Goal: Task Accomplishment & Management: Manage account settings

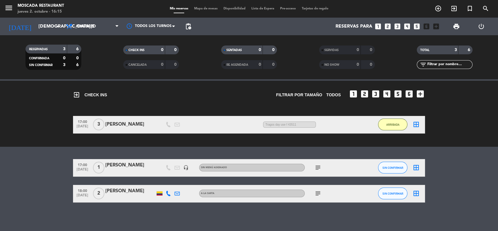
scroll to position [18, 0]
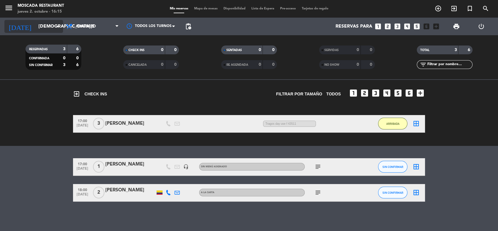
click at [35, 28] on input "[DEMOGRAPHIC_DATA][DATE]" at bounding box center [66, 26] width 62 height 11
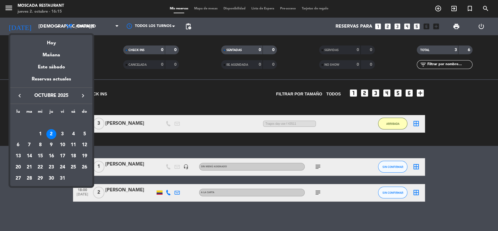
click at [52, 133] on div "2" at bounding box center [51, 134] width 10 height 10
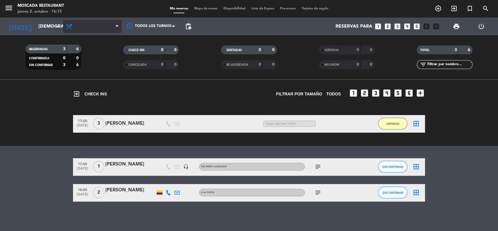
click at [87, 23] on span "Almuerzo" at bounding box center [92, 26] width 59 height 13
click at [96, 94] on ng-component "menu Moscada Restaurant [DATE] 2. octubre - 16:15 Mis reservas Mapa de mesas Di…" at bounding box center [249, 115] width 498 height 231
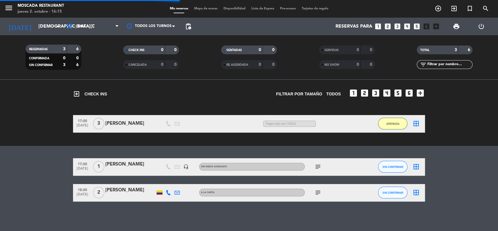
scroll to position [0, 0]
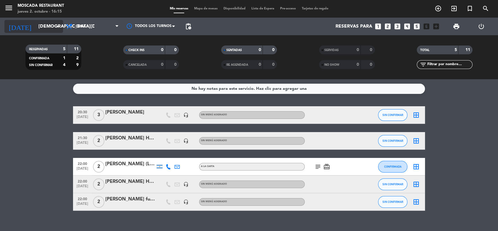
click at [35, 23] on input "[DEMOGRAPHIC_DATA][DATE]" at bounding box center [66, 26] width 62 height 11
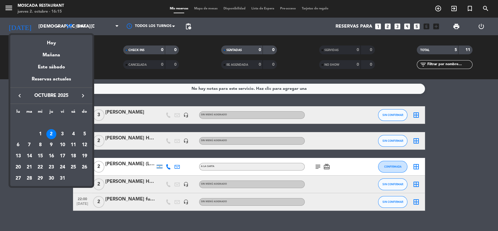
click at [65, 131] on div "3" at bounding box center [62, 134] width 10 height 10
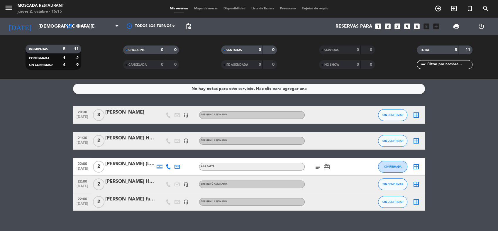
type input "[DATE]"
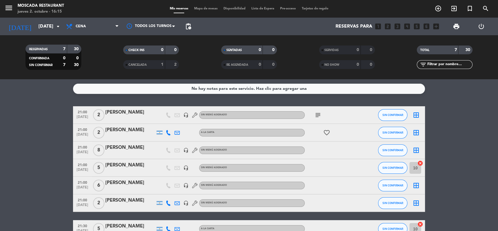
click at [210, 9] on span "Mapa de mesas" at bounding box center [205, 8] width 29 height 3
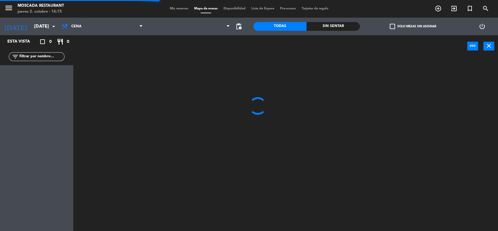
click at [409, 26] on label "check_box_outline_blank Solo mesas sin asignar" at bounding box center [413, 26] width 46 height 5
click at [413, 26] on input "check_box_outline_blank Solo mesas sin asignar" at bounding box center [413, 26] width 0 height 0
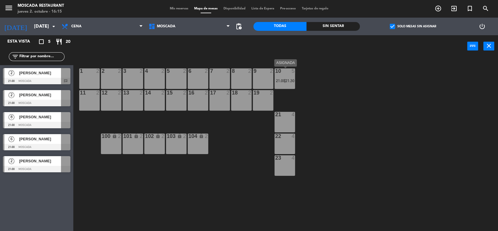
click at [272, 73] on div "10" at bounding box center [275, 70] width 10 height 5
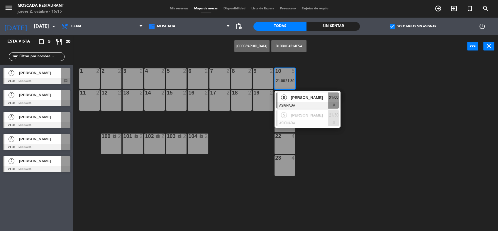
click at [404, 92] on div "1 2 2 2 3 2 4 2 5 2 8 2 6 2 7 2 9 2 10 5 21:00 | 21:30 [DATE][PERSON_NAME] ASIG…" at bounding box center [288, 145] width 420 height 174
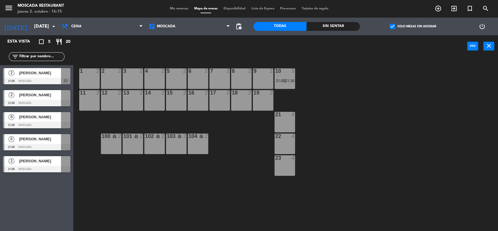
click at [53, 145] on div "6 [PERSON_NAME] 21:00 Moscada" at bounding box center [36, 142] width 73 height 22
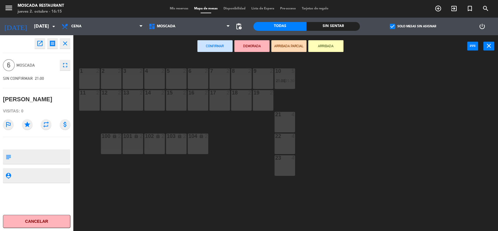
click at [237, 78] on div "8 2" at bounding box center [241, 78] width 21 height 21
click at [247, 94] on div "18 2" at bounding box center [241, 92] width 29 height 5
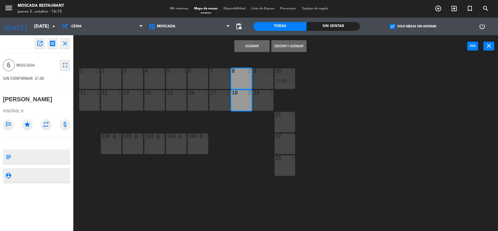
click at [240, 82] on div "8 2" at bounding box center [241, 78] width 21 height 21
click at [239, 97] on div "18 2" at bounding box center [241, 100] width 21 height 21
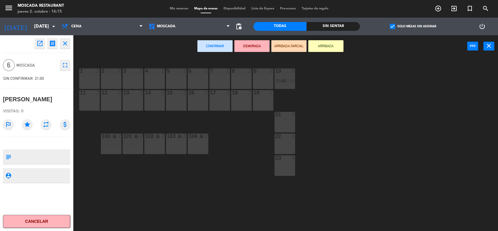
click at [92, 85] on div "1 2" at bounding box center [89, 78] width 21 height 21
drag, startPoint x: 94, startPoint y: 104, endPoint x: 111, endPoint y: 104, distance: 17.0
click at [95, 104] on div "11 2" at bounding box center [89, 100] width 21 height 21
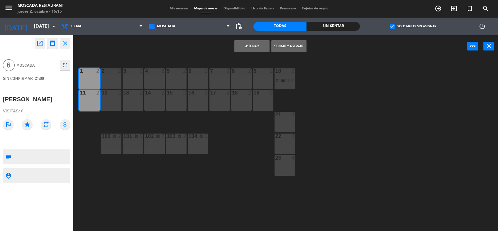
click at [119, 103] on div "12 2" at bounding box center [111, 100] width 21 height 21
click at [255, 50] on button "Asignar" at bounding box center [251, 46] width 35 height 12
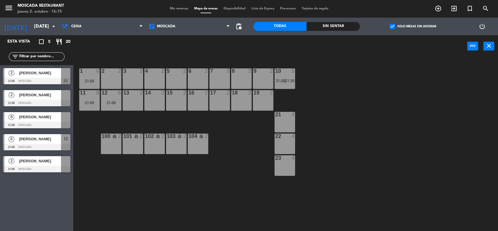
click at [45, 70] on div "[PERSON_NAME]" at bounding box center [39, 73] width 43 height 10
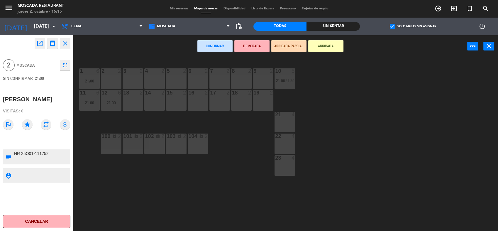
click at [138, 73] on div "2" at bounding box center [143, 70] width 10 height 5
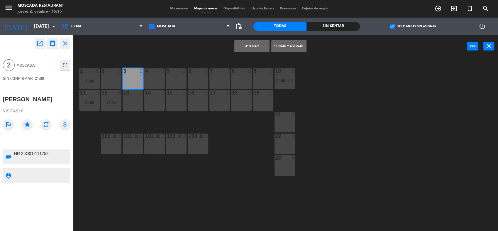
click at [239, 45] on button "Asignar" at bounding box center [251, 46] width 35 height 12
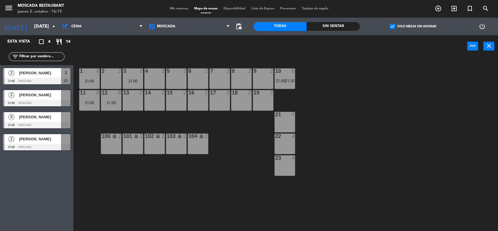
click at [41, 96] on span "[PERSON_NAME]" at bounding box center [40, 95] width 42 height 6
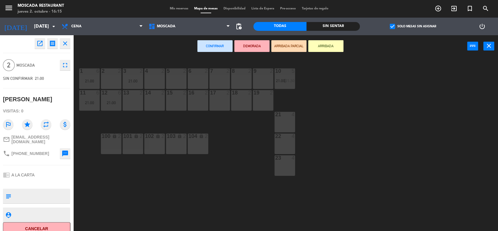
click at [181, 77] on div "5 2" at bounding box center [176, 78] width 21 height 21
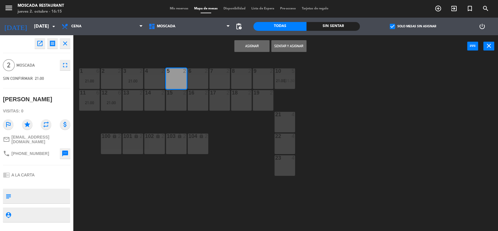
click at [249, 46] on button "Asignar" at bounding box center [251, 46] width 35 height 12
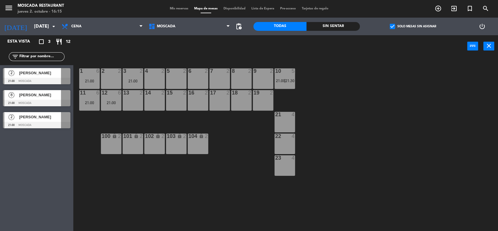
click at [42, 125] on div at bounding box center [36, 125] width 67 height 6
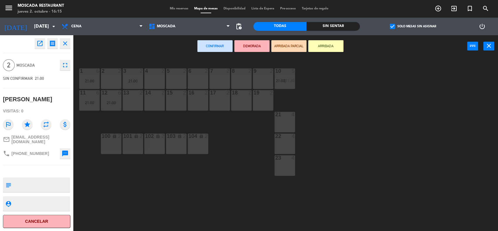
click at [223, 73] on div at bounding box center [220, 70] width 10 height 5
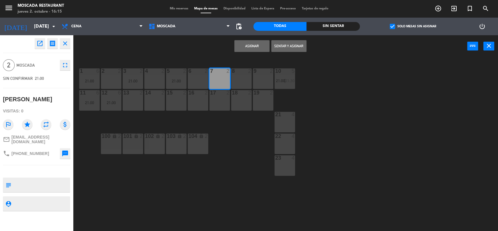
drag, startPoint x: 245, startPoint y: 44, endPoint x: 240, endPoint y: 45, distance: 5.2
click at [243, 44] on button "Asignar" at bounding box center [251, 46] width 35 height 12
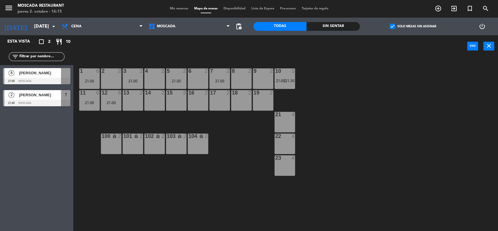
click at [40, 97] on span "[PERSON_NAME]" at bounding box center [40, 95] width 42 height 6
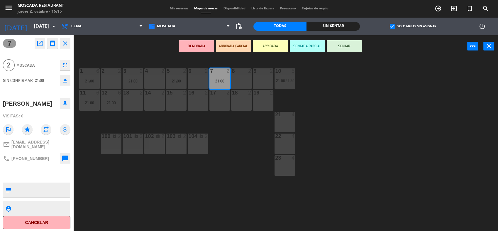
drag, startPoint x: 143, startPoint y: 50, endPoint x: 150, endPoint y: 51, distance: 7.1
click at [143, 50] on div "DEMORADA ARRIBADA PARCIAL ARRIBADA SENTADA PARCIAL SENTAR power_input close" at bounding box center [270, 46] width 394 height 22
click at [408, 50] on div "DEMORADA ARRIBADA PARCIAL ARRIBADA SENTADA PARCIAL SENTAR power_input close" at bounding box center [270, 46] width 394 height 22
click at [70, 43] on div "7 open_in_new receipt 9:00 PM [DATE] 2 personas [PERSON_NAME] 7 close 2 Moscada…" at bounding box center [36, 133] width 73 height 196
click at [65, 43] on icon "close" at bounding box center [65, 43] width 7 height 7
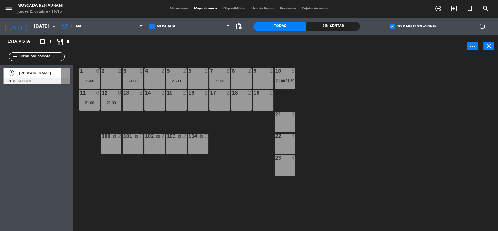
click at [30, 83] on div at bounding box center [36, 81] width 67 height 6
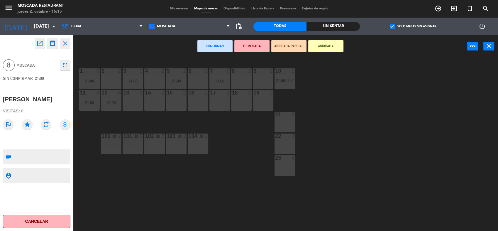
click at [65, 49] on div "open_in_new receipt 9:00 PM [DATE] 8 personas [PERSON_NAME] close 8 Moscada ful…" at bounding box center [36, 133] width 73 height 196
click at [65, 44] on icon "close" at bounding box center [65, 43] width 7 height 7
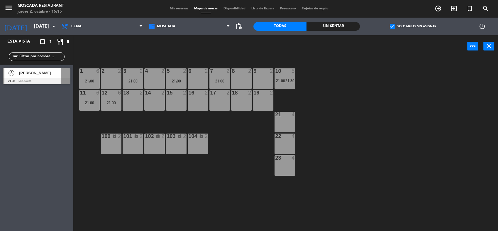
click at [316, 89] on div "1 6 21:00 2 2 3 2 21:00 4 2 5 2 21:00 8 2 6 2 7 2 21:00 9 2 10 5 21:00 | 21:30 …" at bounding box center [288, 145] width 420 height 174
click at [33, 65] on div "[DATE][PERSON_NAME] 21:00 Moscada" at bounding box center [36, 76] width 73 height 22
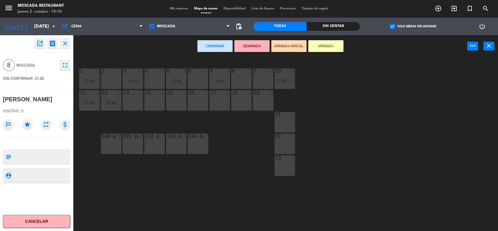
click at [230, 78] on div "1 6 21:00 2 2 3 2 21:00 4 2 5 2 21:00 8 2 6 2 7 2 21:00 9 2 10 5 21:00 | 21:30 …" at bounding box center [288, 145] width 420 height 174
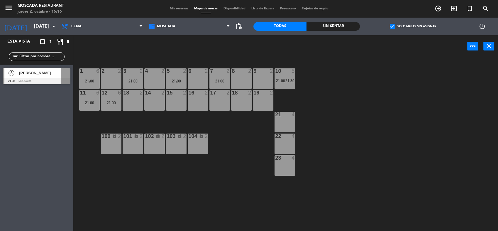
click at [237, 81] on div "8 2" at bounding box center [241, 78] width 21 height 21
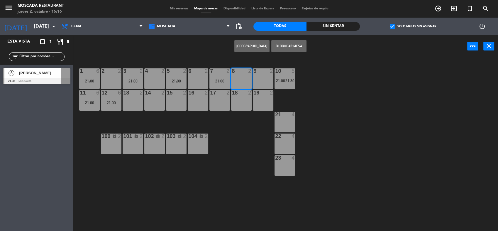
click at [247, 79] on div "8 2" at bounding box center [241, 78] width 21 height 21
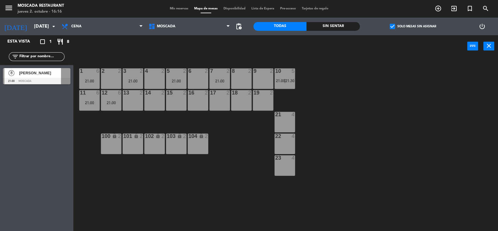
click at [61, 78] on div "[DATE][PERSON_NAME] 21:00 Moscada" at bounding box center [36, 76] width 73 height 22
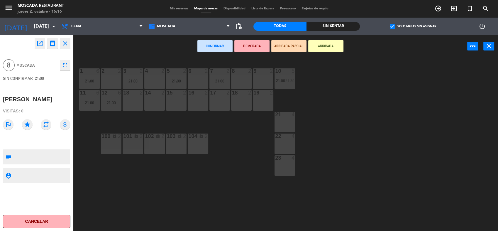
drag, startPoint x: 245, startPoint y: 83, endPoint x: 241, endPoint y: 92, distance: 9.6
click at [245, 83] on div "8 2" at bounding box center [241, 78] width 21 height 21
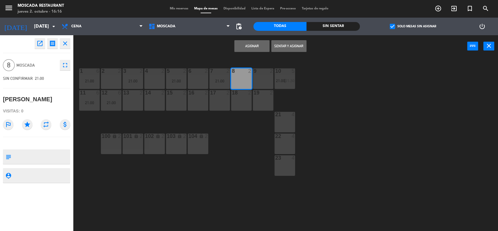
click at [241, 92] on div at bounding box center [242, 92] width 10 height 5
click at [259, 93] on div at bounding box center [263, 92] width 10 height 5
click at [256, 47] on button "Asignar" at bounding box center [251, 46] width 35 height 12
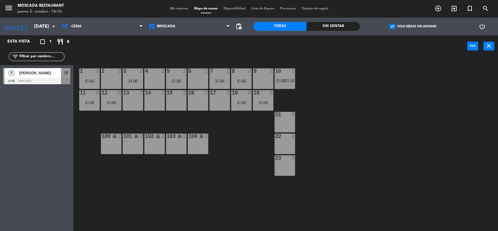
click at [370, 102] on div "1 6 21:00 2 2 3 2 21:00 4 2 5 2 21:00 8 8 21:00 6 2 7 2 21:00 9 2 10 5 21:00 | …" at bounding box center [288, 145] width 420 height 174
click at [169, 8] on span "Mis reservas" at bounding box center [179, 8] width 24 height 3
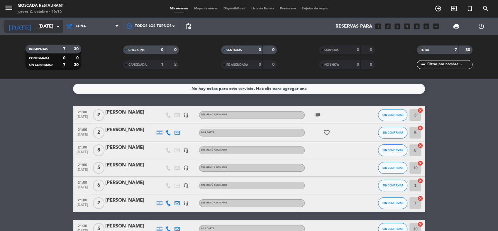
click at [43, 28] on input "[DATE]" at bounding box center [66, 26] width 62 height 11
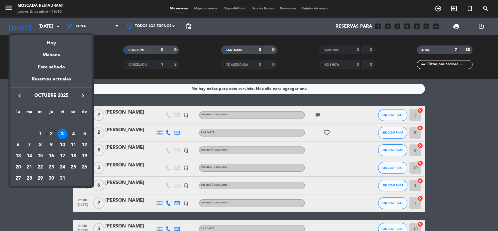
click at [70, 131] on div "4" at bounding box center [73, 134] width 10 height 10
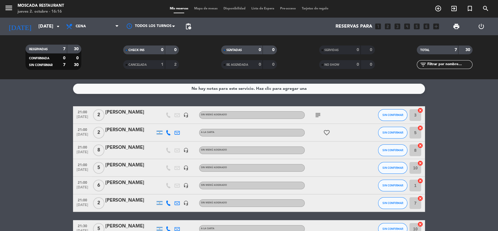
type input "[DATE]"
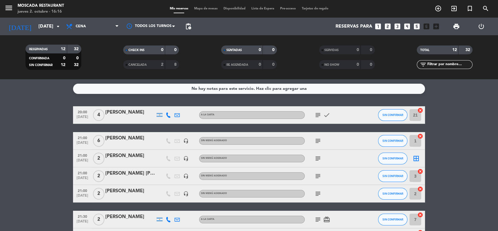
click at [323, 158] on div "subject" at bounding box center [331, 158] width 53 height 17
click at [320, 159] on icon "subject" at bounding box center [317, 158] width 7 height 7
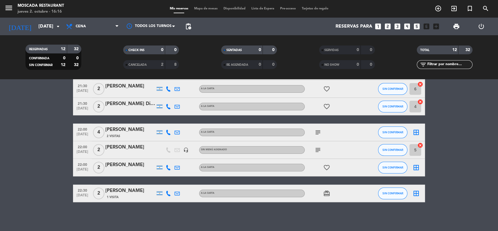
scroll to position [149, 0]
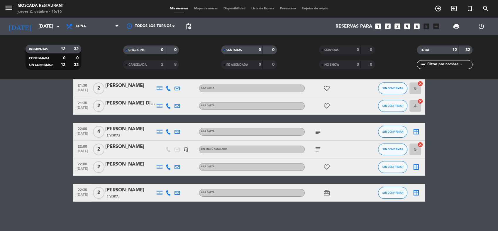
click at [319, 130] on icon "subject" at bounding box center [317, 131] width 7 height 7
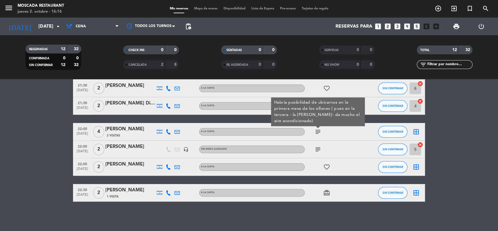
click at [207, 8] on span "Mapa de mesas" at bounding box center [205, 8] width 29 height 3
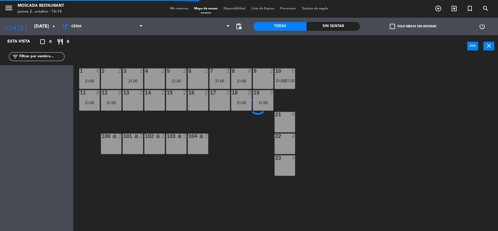
click at [413, 25] on label "check_box_outline_blank Solo mesas sin asignar" at bounding box center [413, 26] width 46 height 5
click at [413, 26] on input "check_box_outline_blank Solo mesas sin asignar" at bounding box center [413, 26] width 0 height 0
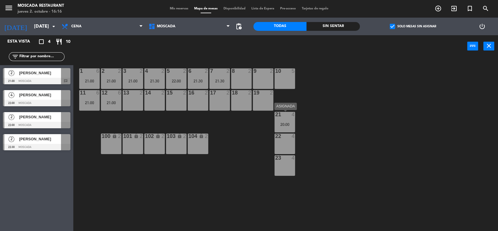
click at [289, 124] on div "20:00" at bounding box center [285, 124] width 21 height 4
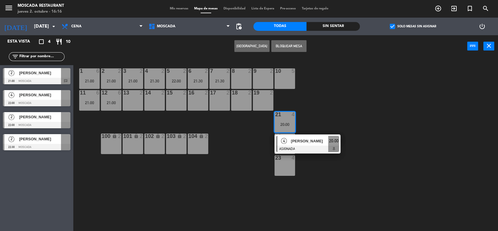
click at [288, 140] on div "4" at bounding box center [283, 141] width 13 height 10
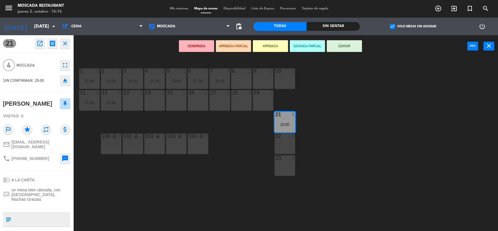
click at [288, 140] on div "22 4" at bounding box center [285, 143] width 21 height 21
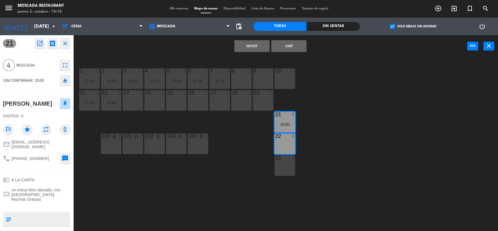
click at [246, 44] on button "Mover" at bounding box center [251, 46] width 35 height 12
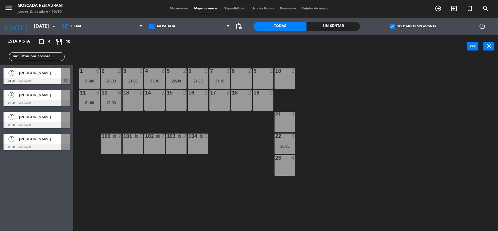
click at [49, 99] on div "[PERSON_NAME]" at bounding box center [39, 95] width 43 height 10
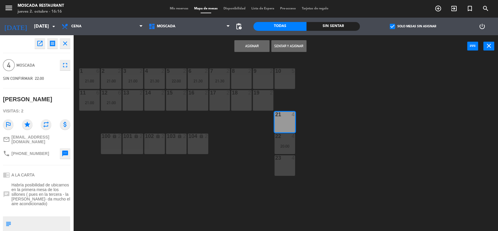
click at [250, 40] on button "Asignar" at bounding box center [251, 46] width 35 height 12
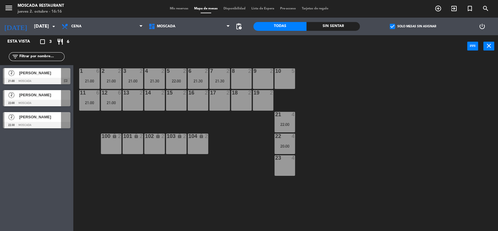
drag, startPoint x: 49, startPoint y: 75, endPoint x: 53, endPoint y: 75, distance: 3.5
click at [51, 75] on div "2 [PERSON_NAME] 21:00 Moscada chat" at bounding box center [36, 76] width 73 height 22
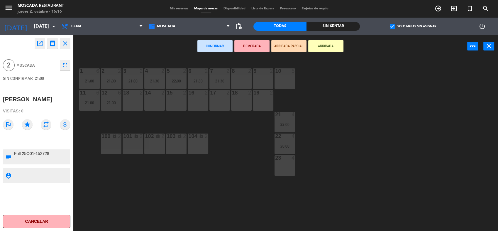
click at [253, 79] on div "9 2" at bounding box center [263, 78] width 21 height 21
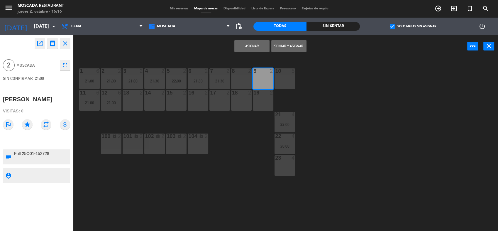
drag, startPoint x: 245, startPoint y: 52, endPoint x: 244, endPoint y: 46, distance: 6.4
click at [245, 52] on div "Asignar Sentar y Asignar power_input close" at bounding box center [270, 46] width 394 height 22
click at [268, 51] on button "Asignar" at bounding box center [251, 46] width 35 height 12
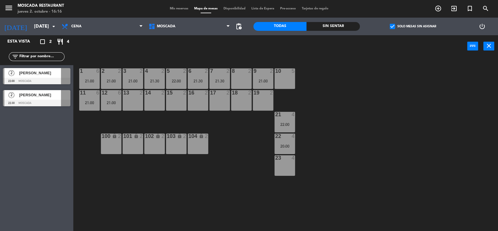
click at [39, 102] on div at bounding box center [36, 103] width 67 height 6
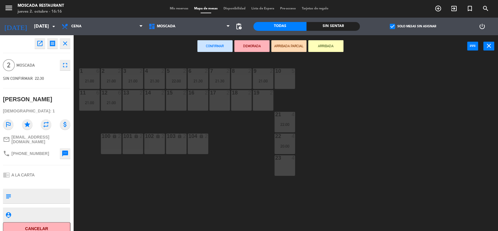
click at [131, 101] on div "13 2" at bounding box center [133, 100] width 21 height 21
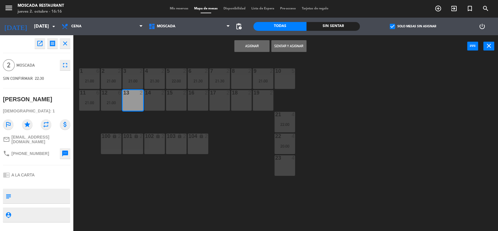
click at [242, 48] on button "Asignar" at bounding box center [251, 46] width 35 height 12
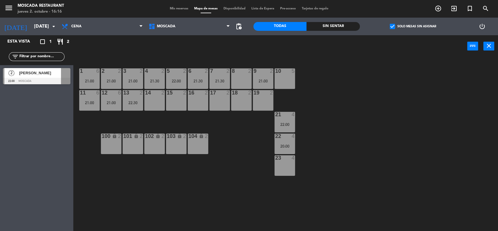
click at [45, 77] on div "[PERSON_NAME]" at bounding box center [39, 73] width 43 height 10
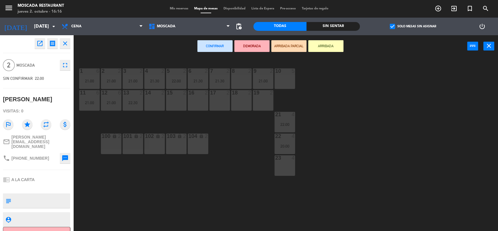
click at [160, 103] on div "14 2" at bounding box center [154, 100] width 21 height 21
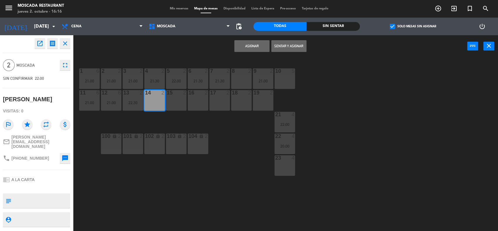
click at [243, 53] on div "Asignar Sentar y Asignar power_input close" at bounding box center [270, 46] width 394 height 22
click at [249, 46] on button "Asignar" at bounding box center [251, 46] width 35 height 12
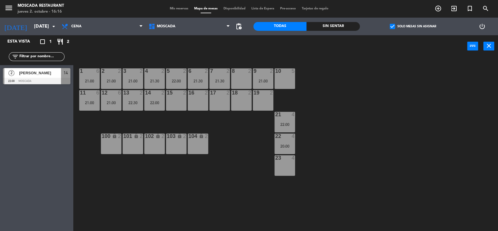
click at [394, 29] on span "check_box" at bounding box center [392, 26] width 5 height 5
click at [413, 26] on input "check_box Solo mesas sin asignar" at bounding box center [413, 26] width 0 height 0
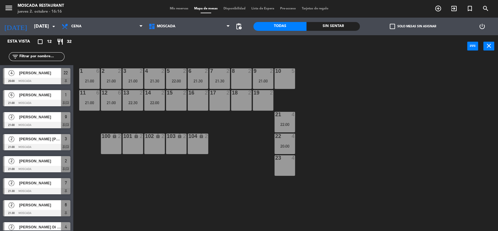
click at [172, 16] on div "menu Moscada Restaurant [DATE] 2. octubre - 16:16 Mis reservas Mapa de mesas Di…" at bounding box center [249, 9] width 498 height 18
click at [172, 12] on div "menu Moscada Restaurant [DATE] 2. octubre - 16:16 Mis reservas Mapa de mesas Di…" at bounding box center [249, 9] width 498 height 18
click at [173, 10] on span "Mis reservas" at bounding box center [179, 8] width 24 height 3
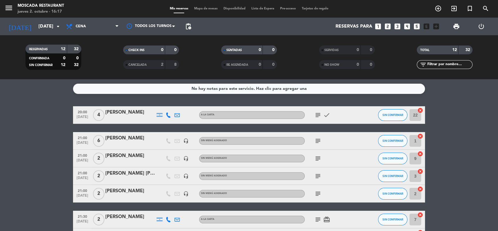
click at [36, 144] on bookings-row "20:00 [DATE] 4 [PERSON_NAME] A LA CARTA subject check SIN CONFIRMAR 22 cancel 2…" at bounding box center [249, 228] width 498 height 244
click at [35, 24] on input "[DATE]" at bounding box center [66, 26] width 62 height 11
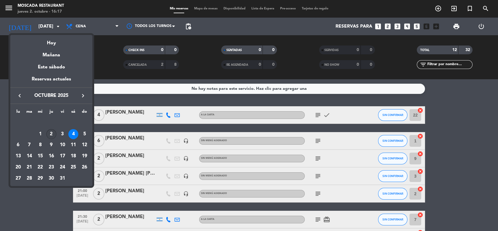
click at [51, 135] on div "2" at bounding box center [51, 134] width 10 height 10
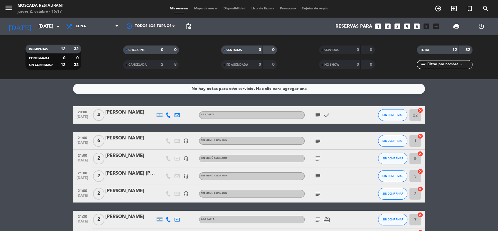
type input "[DEMOGRAPHIC_DATA][DATE]"
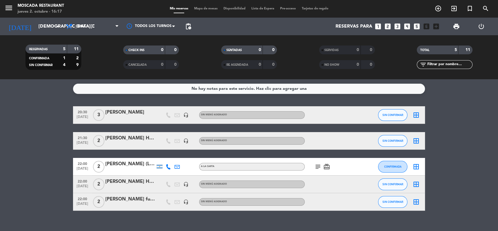
click at [418, 114] on icon "border_all" at bounding box center [416, 114] width 7 height 7
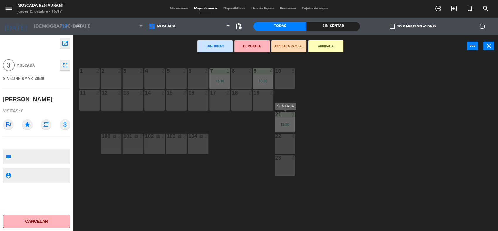
click at [291, 128] on div "21 1 12:30" at bounding box center [285, 122] width 21 height 21
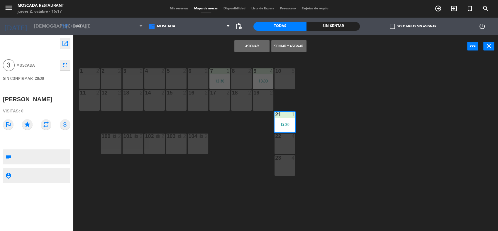
click at [248, 35] on div "Asignar Sentar y Asignar power_input close" at bounding box center [270, 46] width 394 height 22
click at [248, 42] on button "Asignar" at bounding box center [251, 46] width 35 height 12
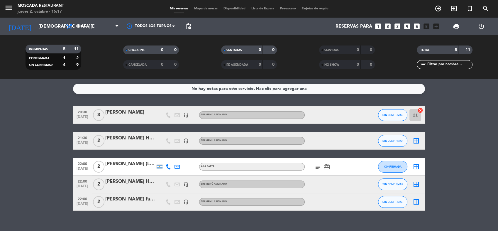
click at [214, 7] on span "Mapa de mesas" at bounding box center [205, 8] width 29 height 3
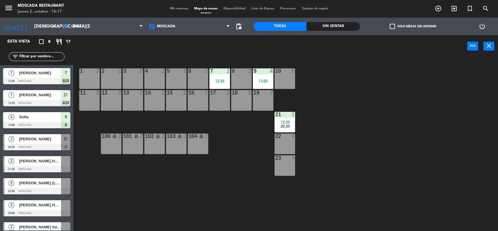
click at [291, 127] on div "20:30" at bounding box center [285, 126] width 21 height 4
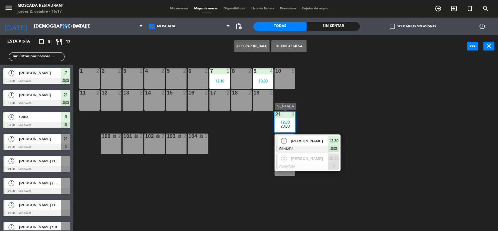
click at [338, 142] on div "12:30" at bounding box center [333, 141] width 11 height 10
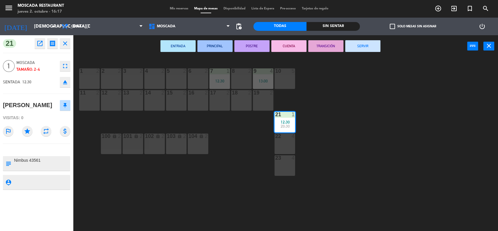
click at [366, 42] on button "SERVIR" at bounding box center [362, 46] width 35 height 12
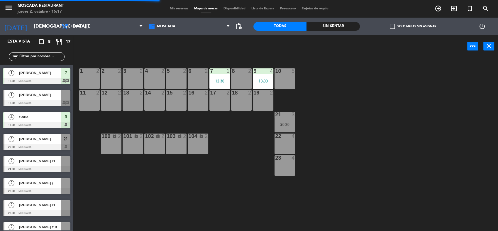
click at [233, 79] on div "8 2" at bounding box center [241, 78] width 21 height 21
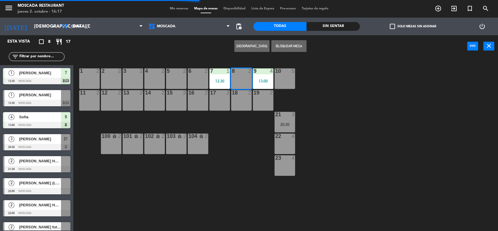
click at [243, 77] on div "8 2" at bounding box center [241, 78] width 21 height 21
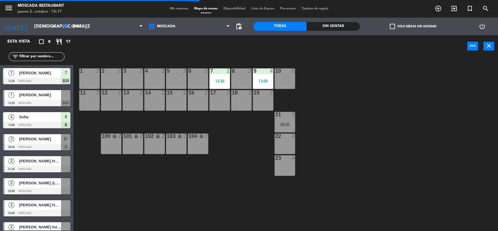
click at [219, 77] on div "7 1 12:30" at bounding box center [219, 78] width 21 height 21
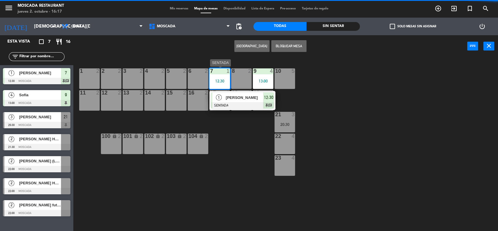
click at [254, 101] on div "[PERSON_NAME]" at bounding box center [244, 98] width 38 height 10
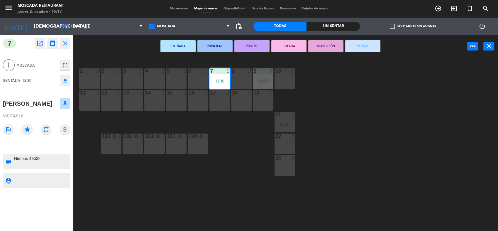
click at [358, 43] on button "SERVIR" at bounding box center [362, 46] width 35 height 12
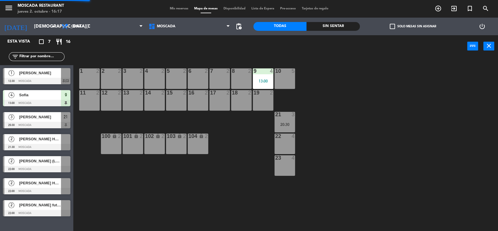
click at [253, 80] on div "13:00" at bounding box center [263, 81] width 21 height 4
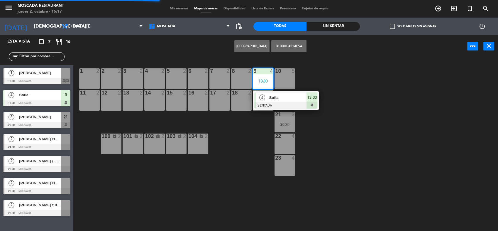
click at [290, 94] on div "4 [PERSON_NAME] SENTADA 13:00" at bounding box center [285, 100] width 75 height 19
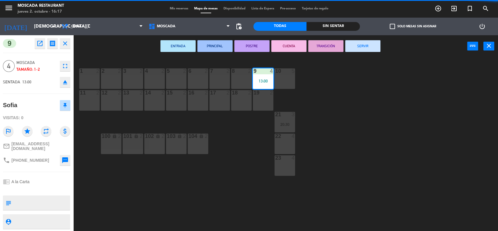
click at [355, 45] on button "SERVIR" at bounding box center [362, 46] width 35 height 12
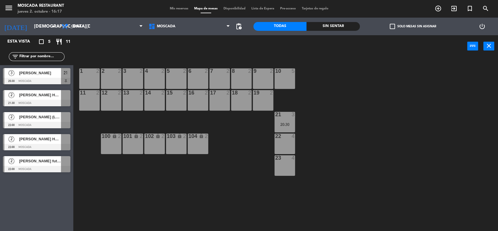
click at [403, 26] on label "check_box_outline_blank Solo mesas sin asignar" at bounding box center [413, 26] width 46 height 5
click at [413, 26] on input "check_box_outline_blank Solo mesas sin asignar" at bounding box center [413, 26] width 0 height 0
click at [54, 74] on span "[PERSON_NAME] HAB 419" at bounding box center [40, 73] width 42 height 6
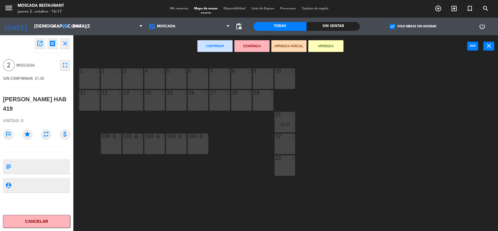
click at [254, 72] on div "9" at bounding box center [253, 70] width 0 height 5
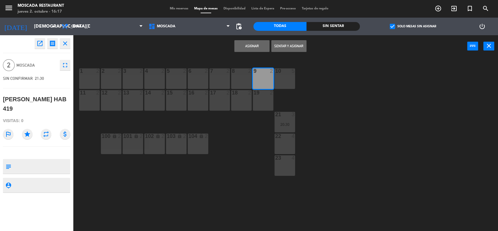
click at [253, 40] on button "Asignar" at bounding box center [251, 46] width 35 height 12
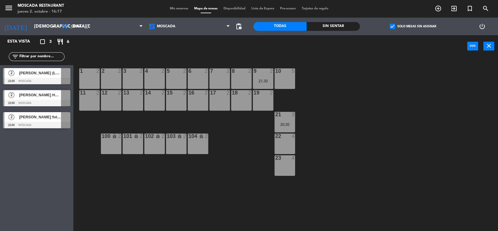
click at [41, 79] on div at bounding box center [36, 81] width 67 height 6
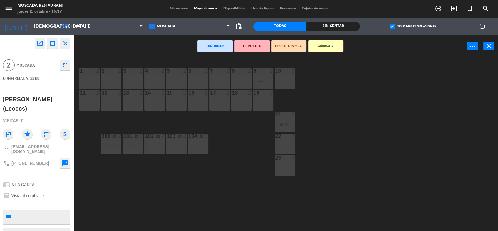
click at [214, 77] on div "7 2" at bounding box center [219, 78] width 21 height 21
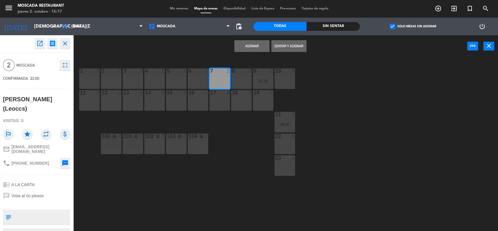
click at [250, 47] on button "Asignar" at bounding box center [251, 46] width 35 height 12
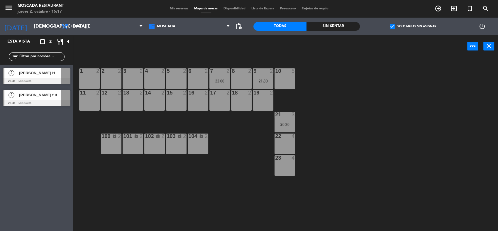
click at [52, 98] on span "[PERSON_NAME] futuro PAX" at bounding box center [40, 95] width 42 height 6
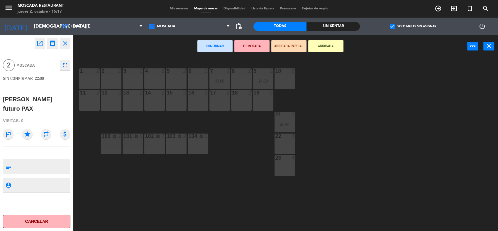
click at [172, 73] on div at bounding box center [177, 70] width 10 height 5
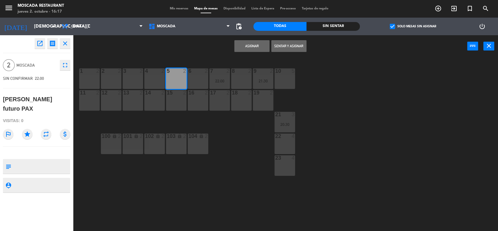
click at [259, 38] on div "Asignar Sentar y Asignar power_input close" at bounding box center [270, 46] width 394 height 22
click at [258, 43] on button "Asignar" at bounding box center [251, 46] width 35 height 12
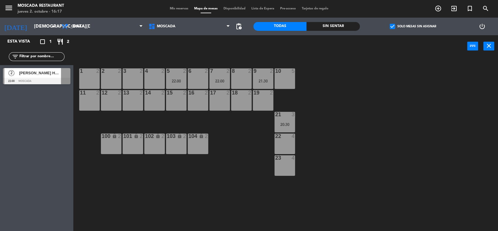
click at [36, 79] on div at bounding box center [36, 81] width 67 height 6
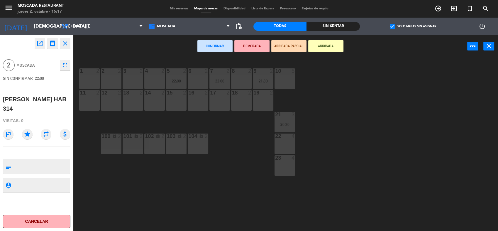
click at [234, 80] on div "8 2" at bounding box center [241, 78] width 21 height 21
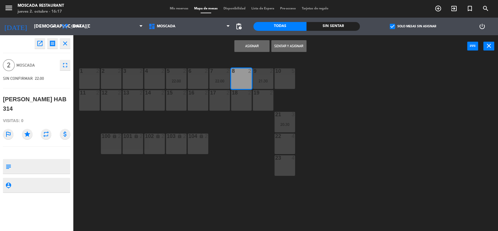
click at [254, 46] on button "Asignar" at bounding box center [251, 46] width 35 height 12
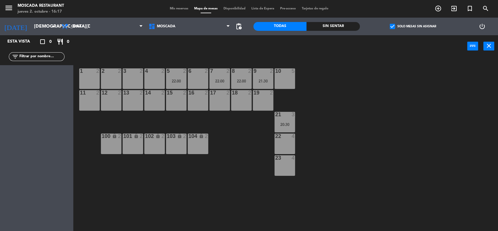
click at [180, 7] on span "Mis reservas" at bounding box center [179, 8] width 24 height 3
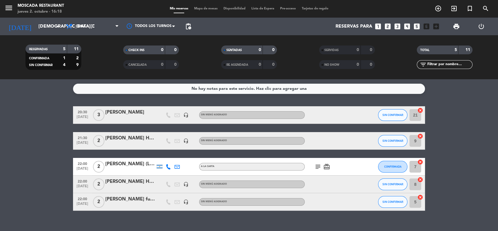
click at [476, 105] on div "No hay notas para este servicio. Haz clic para agregar una 20:30 [DATE] 3 [PERS…" at bounding box center [249, 155] width 498 height 152
click at [106, 28] on span "Cena" at bounding box center [92, 26] width 59 height 13
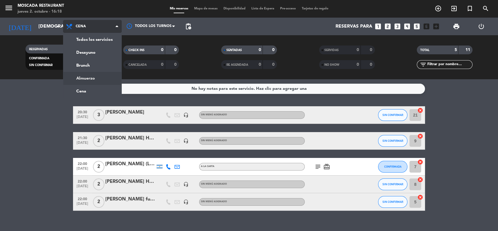
click at [89, 77] on div "menu Moscada Restaurant [DATE] 2. octubre - 16:18 Mis reservas Mapa de mesas Di…" at bounding box center [249, 39] width 498 height 79
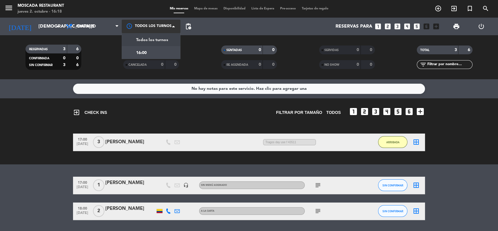
click at [129, 30] on div at bounding box center [151, 26] width 59 height 13
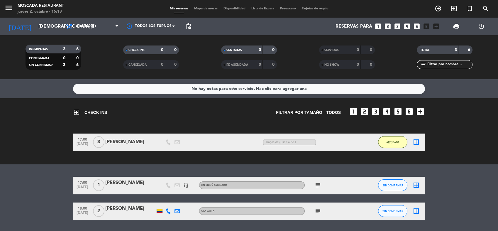
click at [190, 27] on span "pending_actions" at bounding box center [188, 26] width 7 height 7
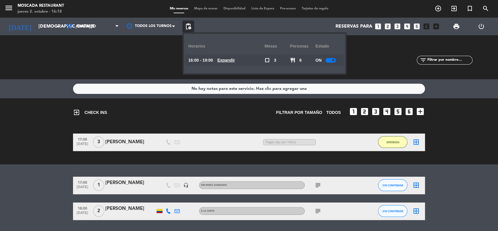
click at [235, 58] on u "Expandir" at bounding box center [226, 60] width 18 height 5
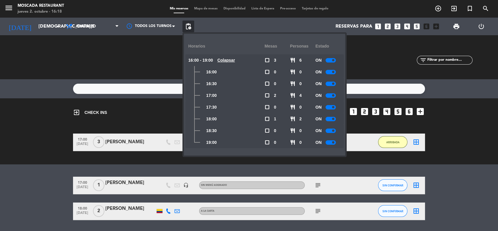
click at [235, 58] on u "Colapsar" at bounding box center [226, 60] width 18 height 5
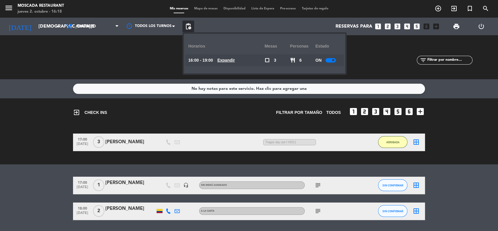
click at [489, 150] on bookings-row "17:00 [DATE] 3 [PERSON_NAME] 4 MIN / 1:11 H sms Tragos day use f 43511 ARRIBADA…" at bounding box center [249, 142] width 498 height 18
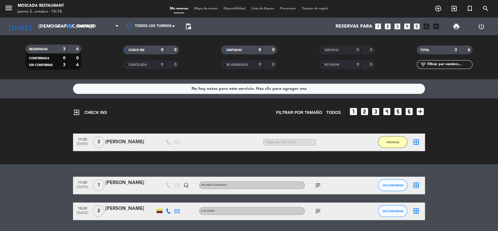
click at [174, 13] on span at bounding box center [179, 13] width 11 height 1
click at [171, 9] on span "Mis reservas" at bounding box center [179, 8] width 24 height 3
click at [35, 22] on input "[DEMOGRAPHIC_DATA][DATE]" at bounding box center [66, 26] width 62 height 11
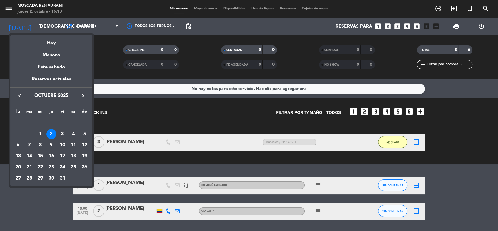
click at [52, 135] on div "2" at bounding box center [51, 134] width 10 height 10
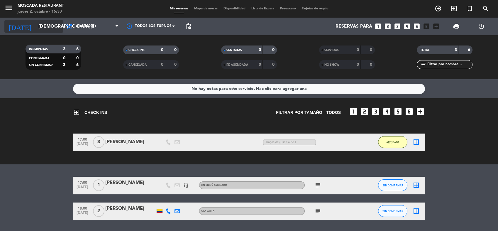
click at [40, 28] on input "[DEMOGRAPHIC_DATA][DATE]" at bounding box center [66, 26] width 62 height 11
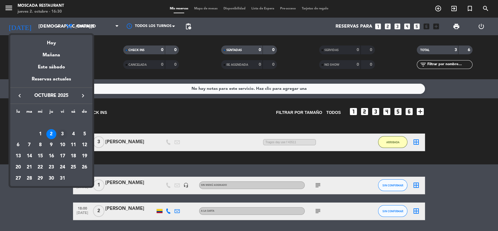
click at [64, 133] on div "3" at bounding box center [62, 134] width 10 height 10
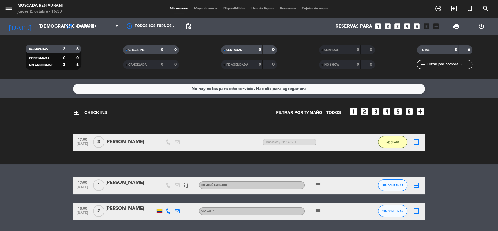
type input "[DATE]"
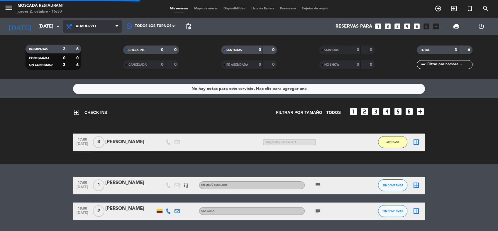
click at [103, 24] on span "Almuerzo" at bounding box center [92, 26] width 59 height 13
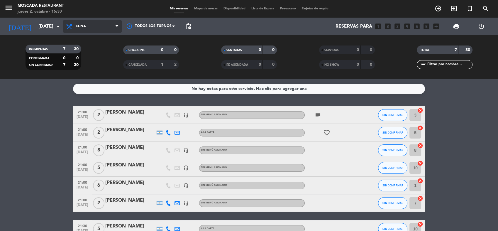
click at [99, 25] on span "Cena" at bounding box center [92, 26] width 59 height 13
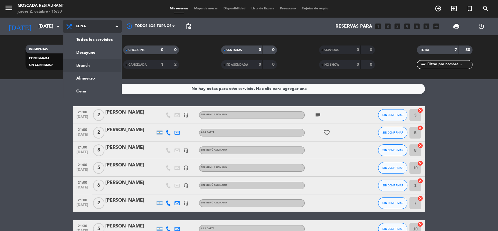
click at [92, 68] on div "menu Moscada Restaurant [DATE] 2. octubre - 16:30 Mis reservas Mapa de mesas Di…" at bounding box center [249, 39] width 498 height 79
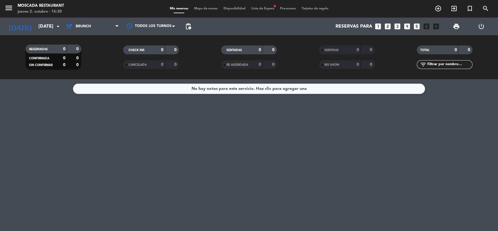
click at [263, 11] on div "Mis reservas Mapa de mesas Disponibilidad Lista de Espera fiber_manual_record P…" at bounding box center [249, 8] width 165 height 5
click at [263, 9] on span "Lista de Espera fiber_manual_record" at bounding box center [262, 8] width 29 height 3
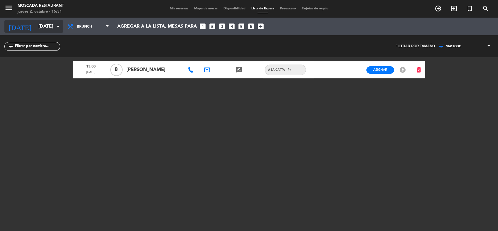
click at [36, 28] on input "[DATE]" at bounding box center [66, 26] width 62 height 11
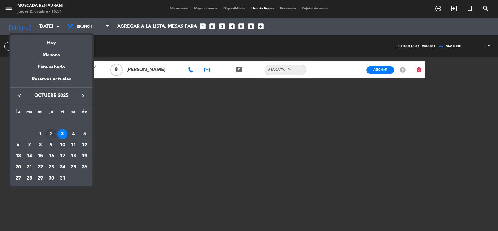
click at [50, 132] on div "2" at bounding box center [51, 134] width 10 height 10
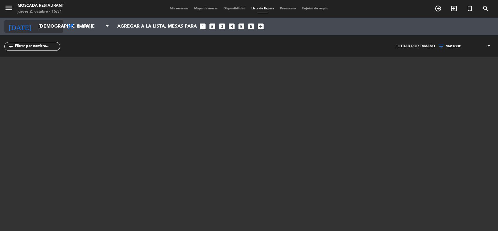
click at [50, 23] on input "[DEMOGRAPHIC_DATA][DATE]" at bounding box center [66, 26] width 62 height 11
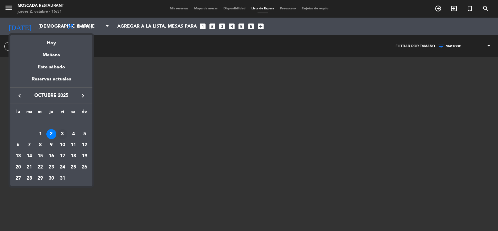
click at [63, 134] on div "3" at bounding box center [62, 134] width 10 height 10
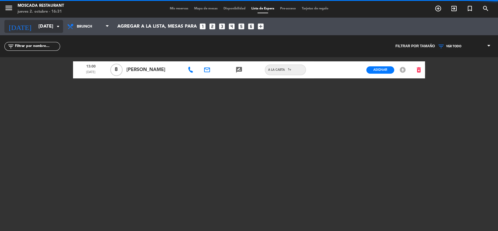
click at [59, 24] on icon "arrow_drop_down" at bounding box center [58, 26] width 7 height 7
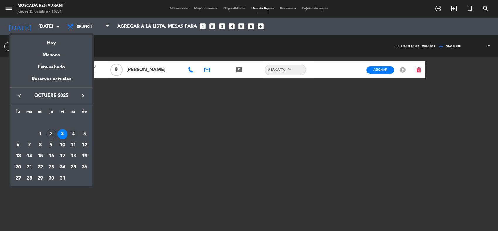
click at [75, 136] on div "4" at bounding box center [73, 134] width 10 height 10
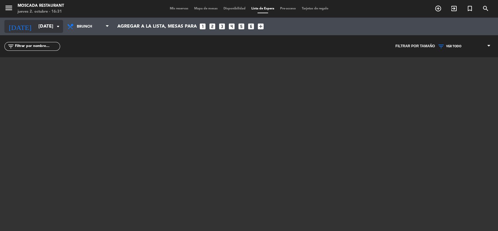
click at [38, 21] on input "[DATE]" at bounding box center [66, 26] width 62 height 11
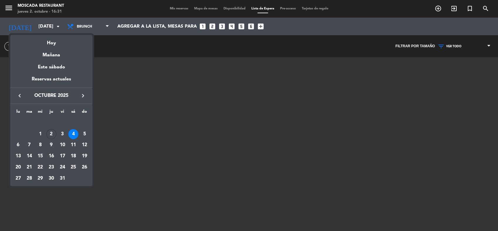
click at [62, 135] on div "3" at bounding box center [62, 134] width 10 height 10
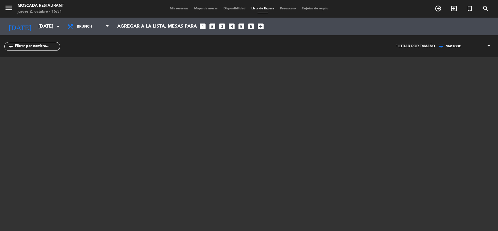
type input "[DATE]"
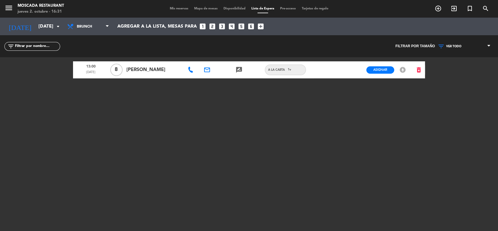
click at [177, 9] on span "Mis reservas" at bounding box center [179, 8] width 24 height 3
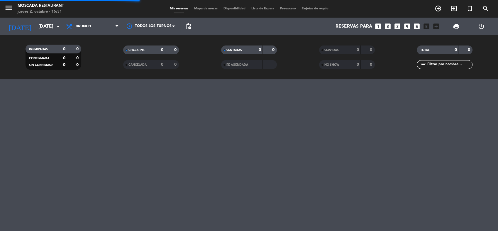
click at [200, 8] on span "Mapa de mesas" at bounding box center [205, 8] width 29 height 3
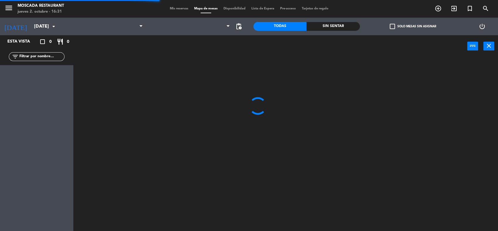
click at [177, 9] on span "Mis reservas" at bounding box center [179, 8] width 24 height 3
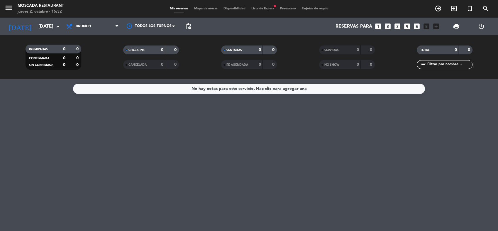
click at [264, 9] on span "Lista de Espera fiber_manual_record" at bounding box center [262, 8] width 29 height 3
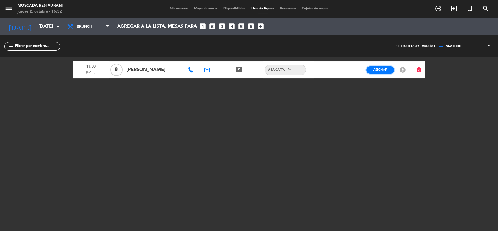
click at [385, 72] on span "Asignar" at bounding box center [380, 69] width 14 height 4
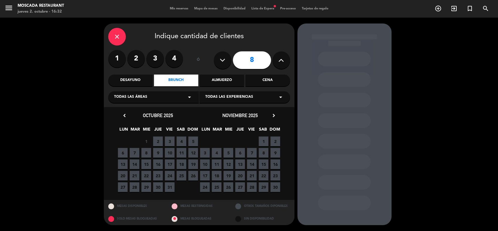
click at [172, 140] on span "3" at bounding box center [170, 141] width 10 height 10
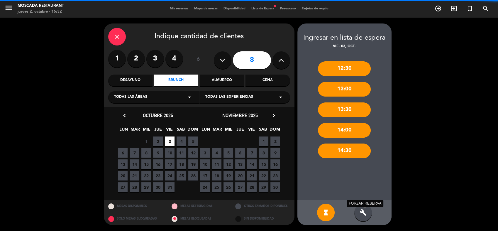
click at [366, 213] on icon "build" at bounding box center [363, 212] width 7 height 7
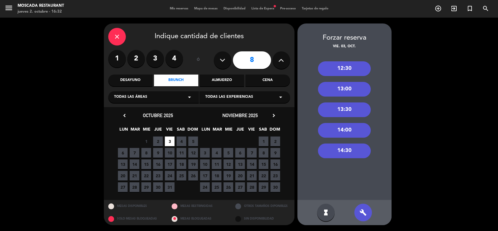
click at [330, 84] on div "13:00" at bounding box center [344, 89] width 53 height 15
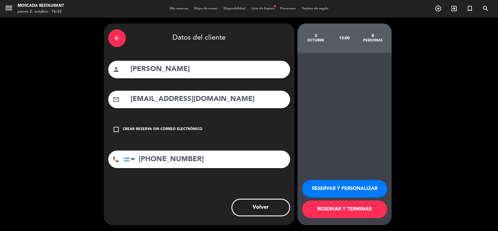
click at [338, 201] on button "RESERVAR Y TERMINAR" at bounding box center [344, 209] width 85 height 18
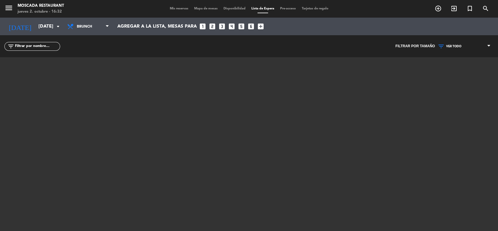
click at [170, 5] on div "menu Moscada Restaurant [DATE] 2. octubre - 16:32 Mis reservas Mapa de mesas Di…" at bounding box center [249, 9] width 498 height 18
click at [173, 6] on div "Mis reservas Mapa de mesas Disponibilidad Lista de Espera Pre-acceso Tarjetas d…" at bounding box center [249, 8] width 165 height 5
click at [174, 7] on span "Mis reservas" at bounding box center [179, 8] width 24 height 3
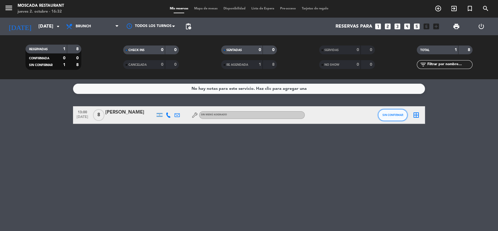
click at [405, 114] on button "SIN CONFIRMAR" at bounding box center [392, 115] width 29 height 12
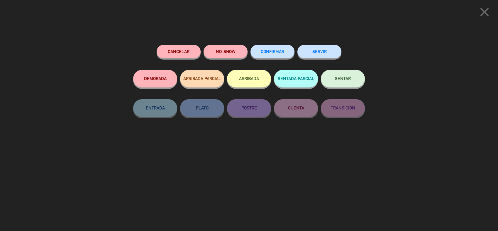
click at [279, 60] on div "CONFIRMAR" at bounding box center [272, 57] width 44 height 25
click at [279, 54] on button "CONFIRMAR" at bounding box center [272, 51] width 44 height 13
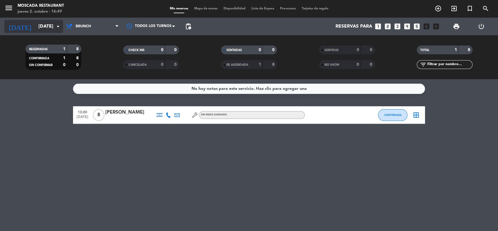
click at [29, 20] on div "[DATE] [DATE] arrow_drop_down" at bounding box center [33, 26] width 59 height 13
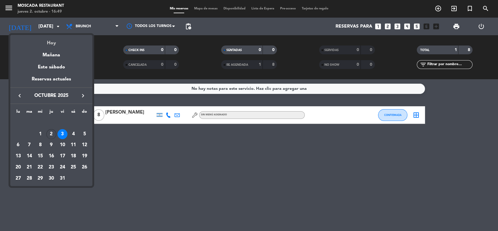
click at [52, 43] on div "Hoy" at bounding box center [51, 41] width 82 height 12
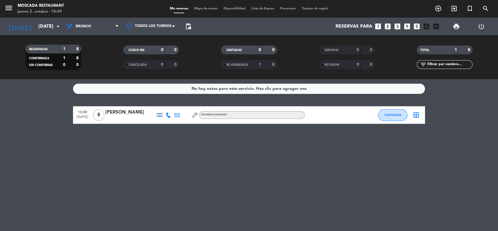
type input "[DEMOGRAPHIC_DATA][DATE]"
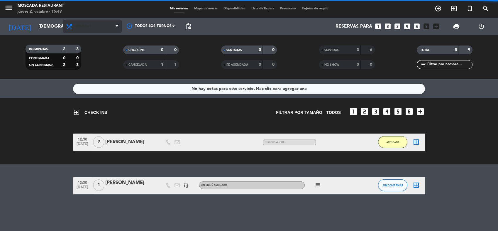
click at [88, 31] on span "Brunch" at bounding box center [92, 26] width 59 height 13
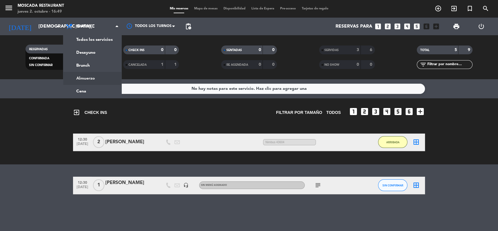
click at [87, 75] on div "menu Moscada Restaurant [DATE] 2. octubre - 16:49 Mis reservas Mapa de mesas Di…" at bounding box center [249, 39] width 498 height 79
